Goal: Task Accomplishment & Management: Manage account settings

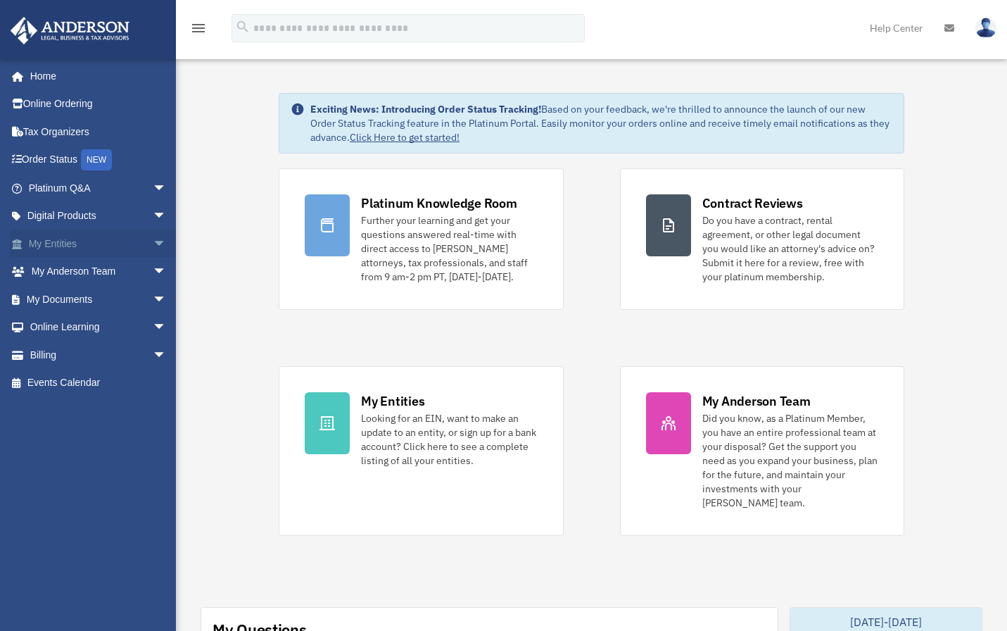
click at [153, 241] on span "arrow_drop_down" at bounding box center [167, 243] width 28 height 29
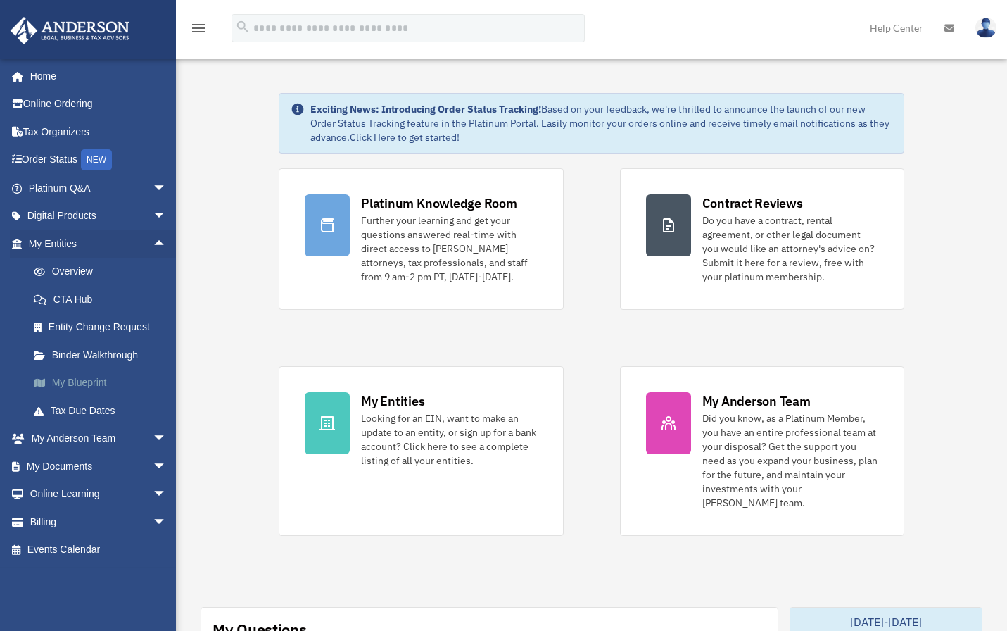
click at [84, 379] on link "My Blueprint" at bounding box center [104, 383] width 168 height 28
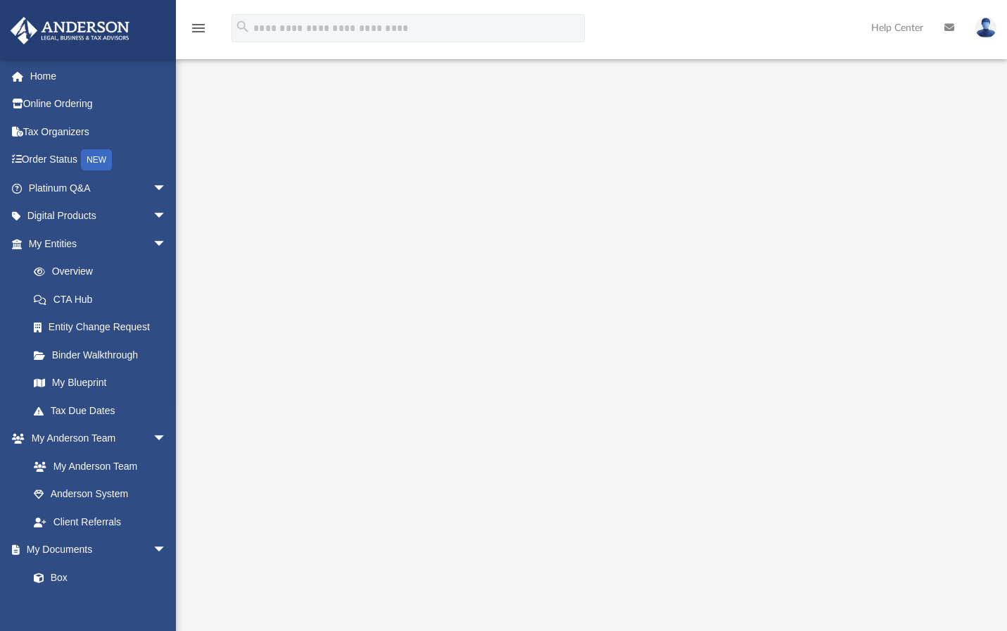
click at [983, 32] on img at bounding box center [985, 28] width 21 height 20
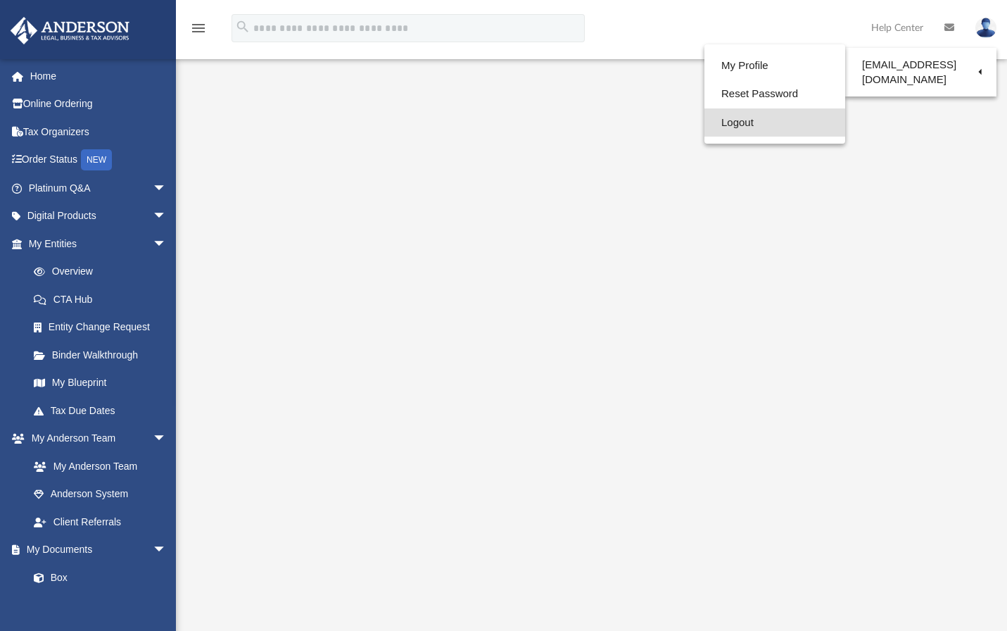
click at [729, 120] on link "Logout" at bounding box center [774, 122] width 141 height 29
